Goal: Find specific page/section: Find specific page/section

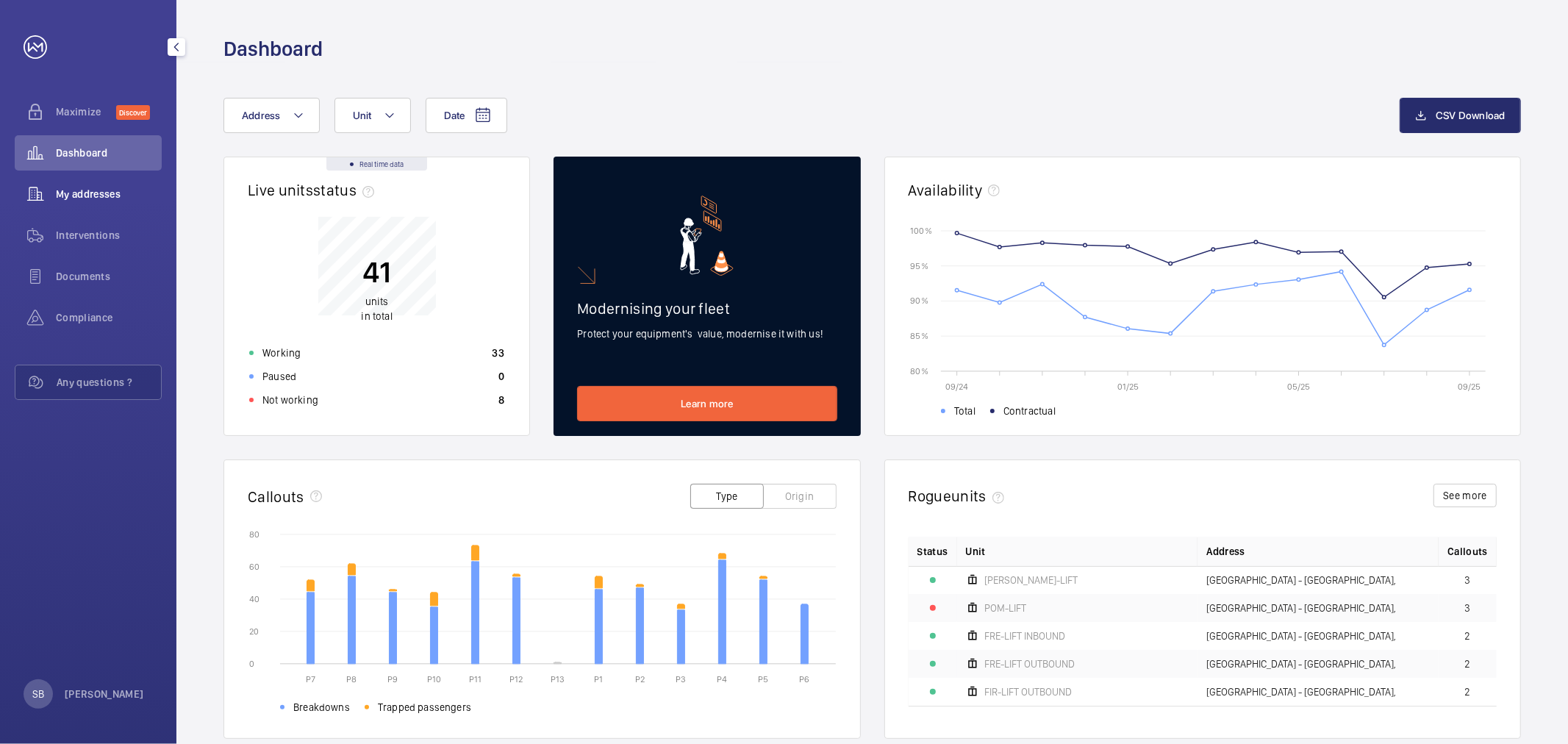
click at [109, 187] on span "My addresses" at bounding box center [109, 194] width 106 height 15
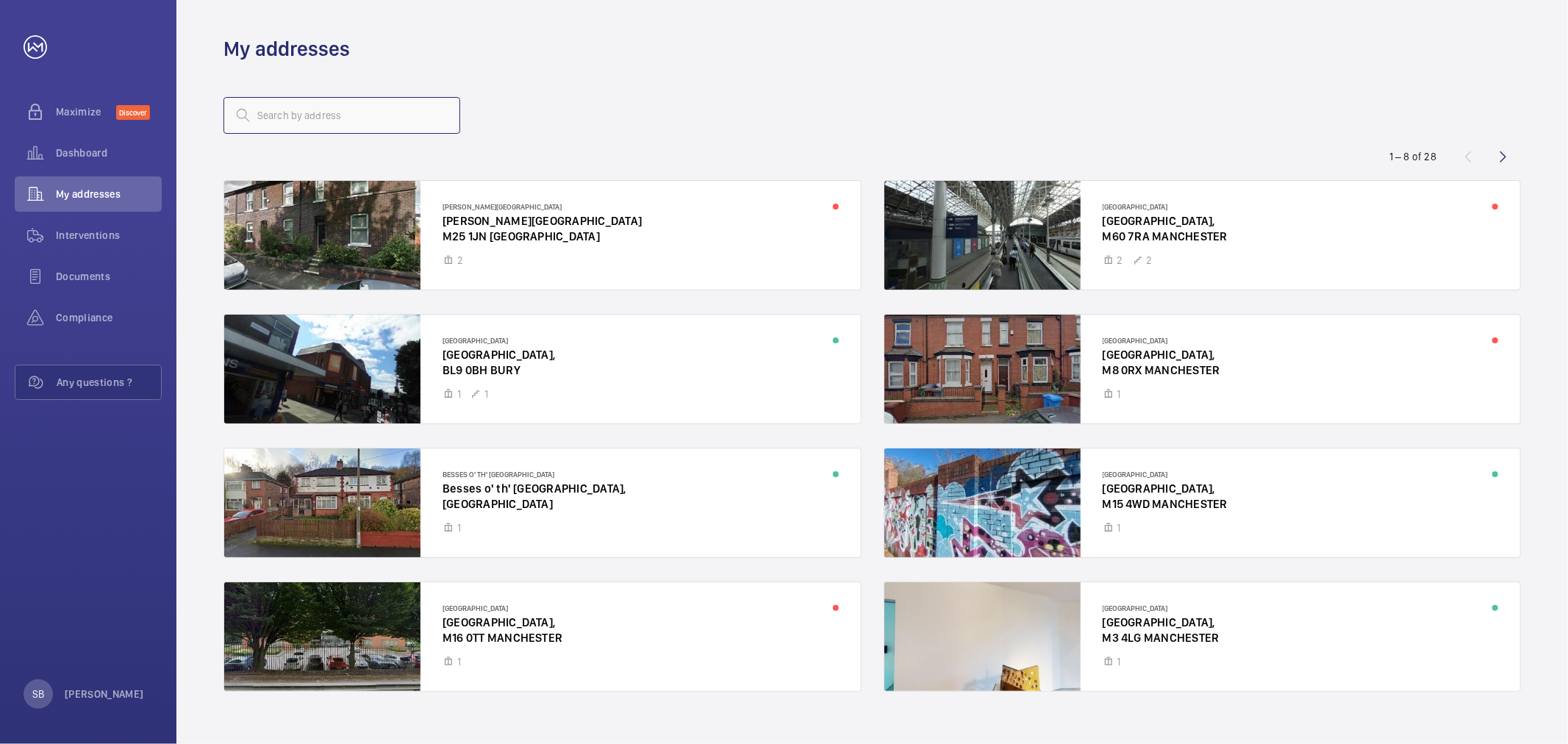
click at [347, 128] on input "text" at bounding box center [342, 115] width 237 height 37
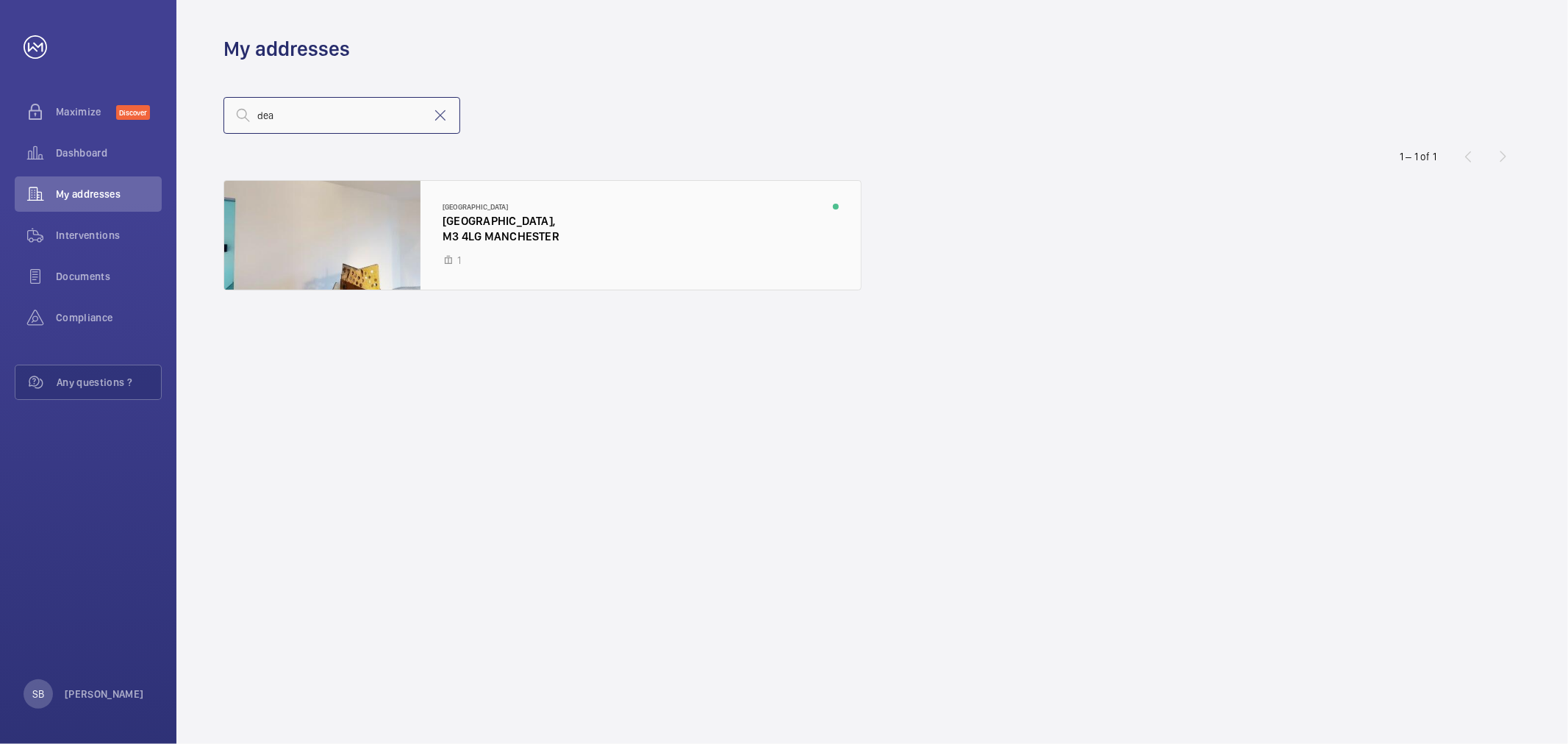
type input "dea"
click at [380, 210] on div at bounding box center [543, 235] width 637 height 109
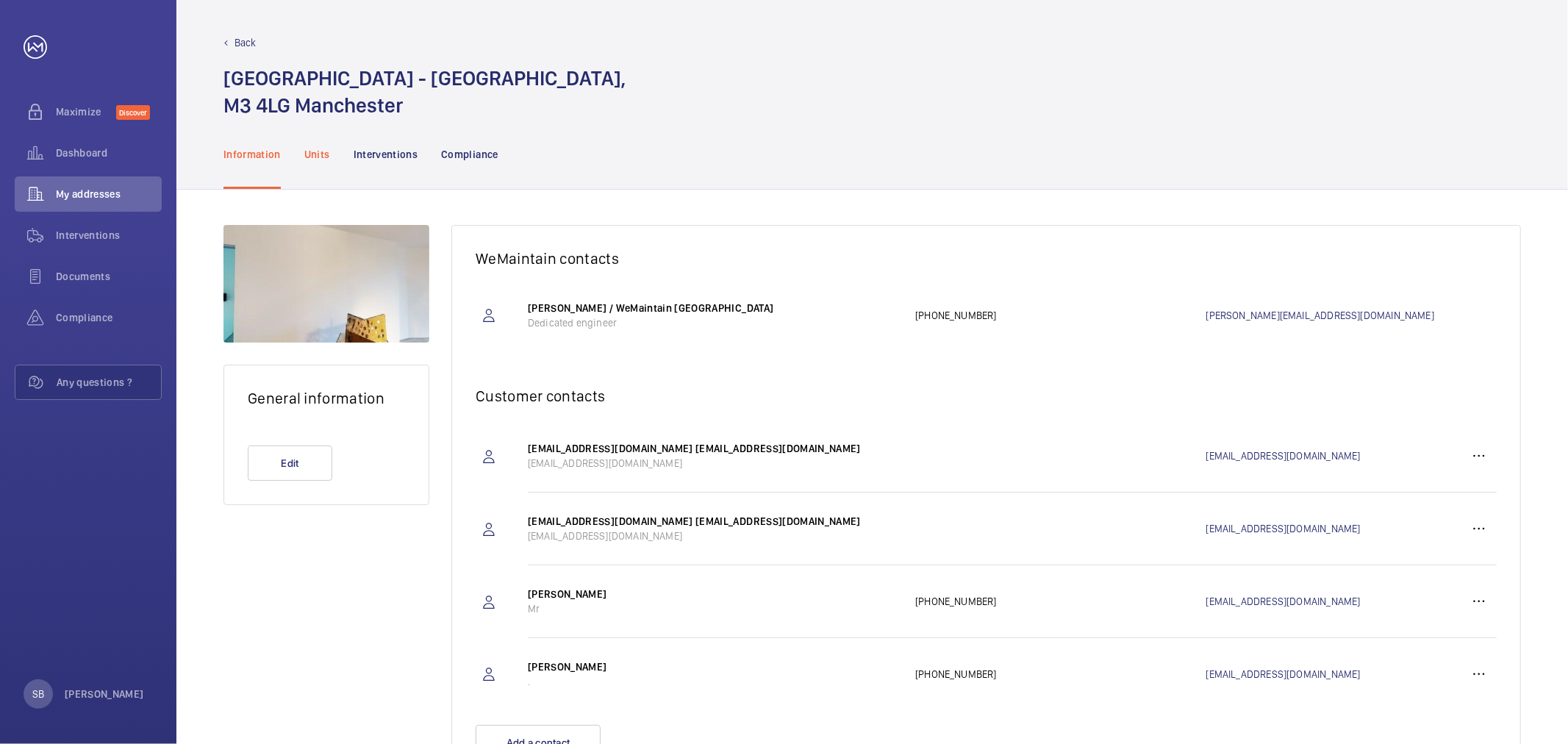
click at [315, 163] on div "Units" at bounding box center [318, 154] width 26 height 70
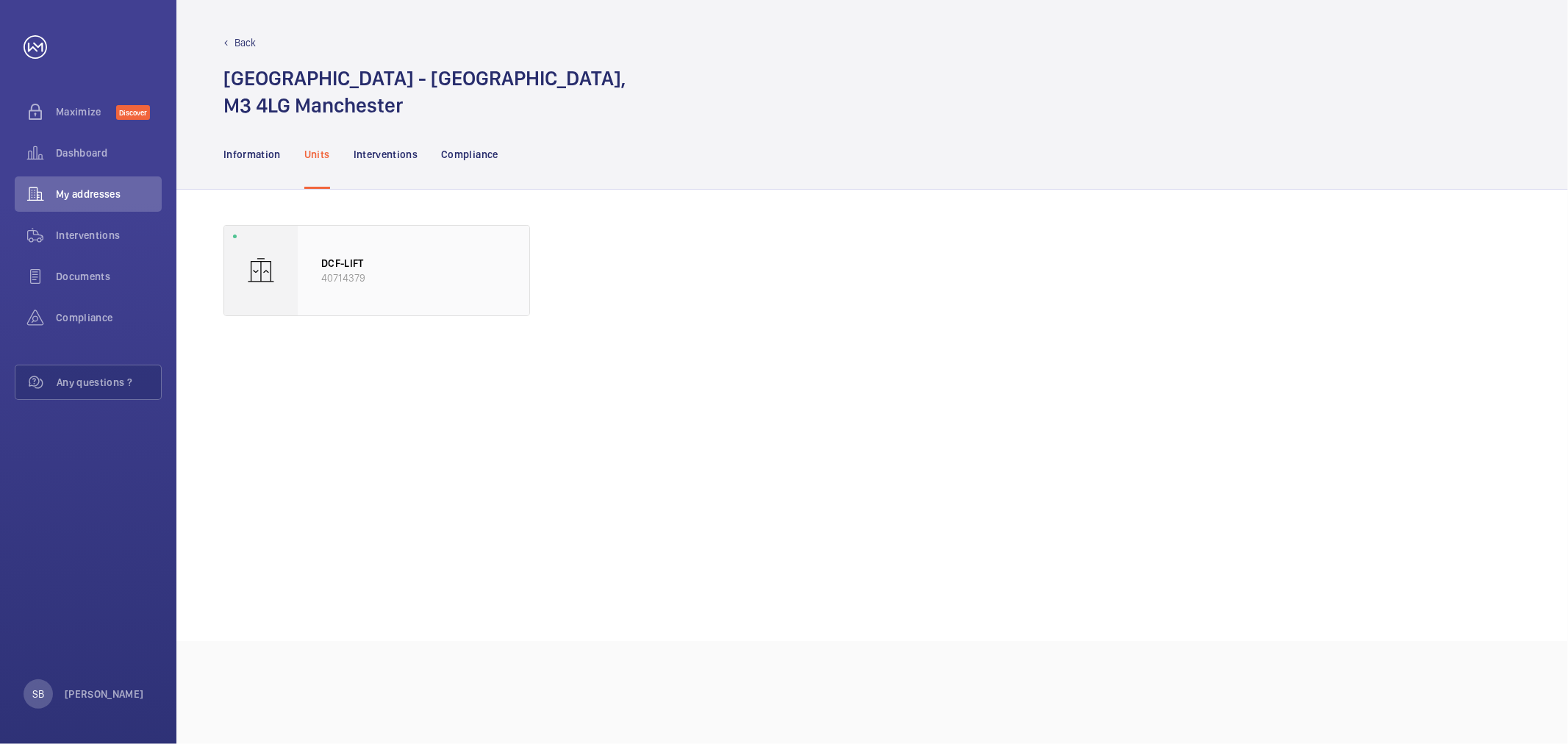
click at [391, 263] on p "DCF-LIFT" at bounding box center [413, 263] width 184 height 15
